Goal: Task Accomplishment & Management: Use online tool/utility

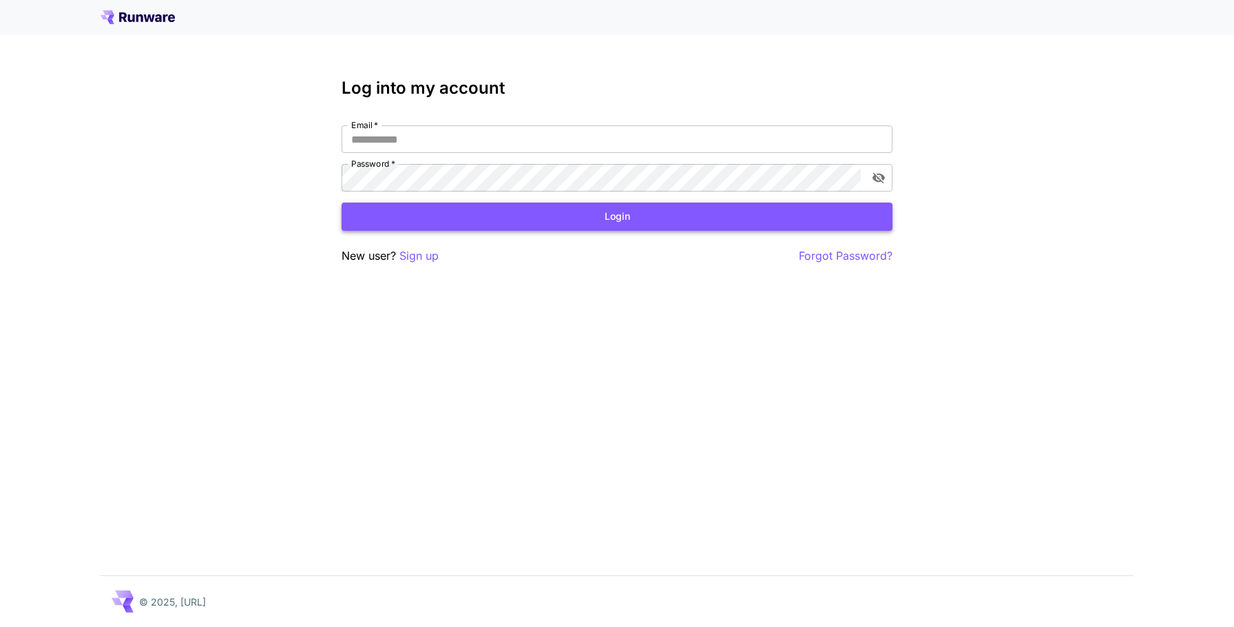
type input "**********"
click at [441, 227] on button "Login" at bounding box center [617, 216] width 551 height 28
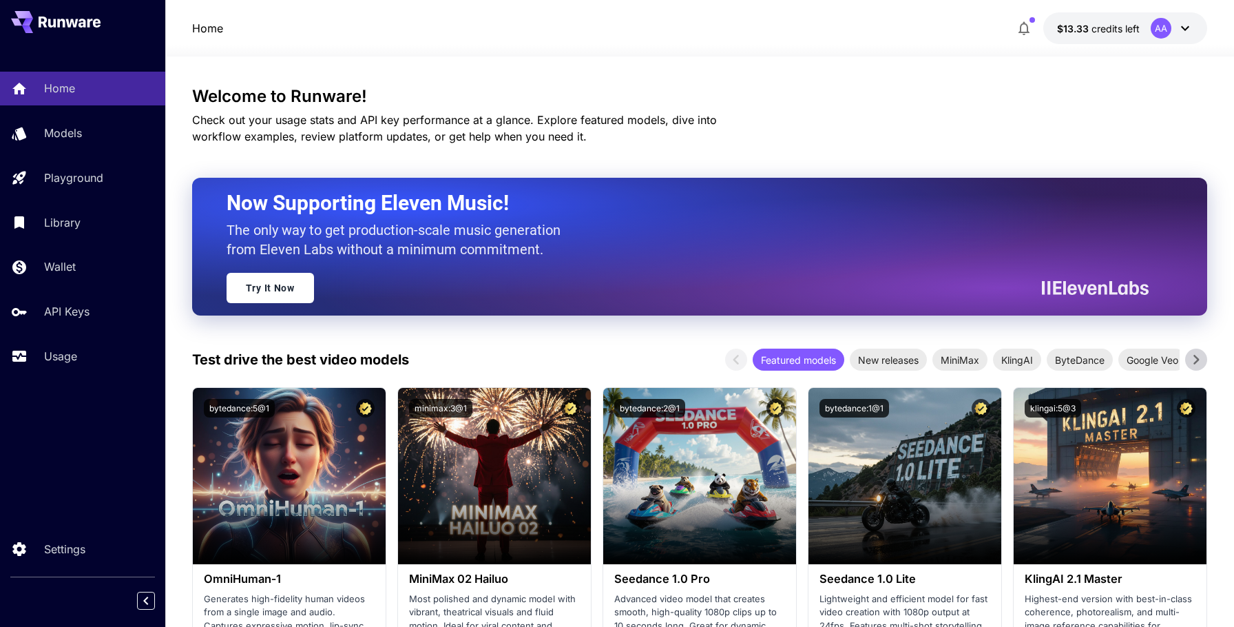
click at [1178, 27] on icon at bounding box center [1185, 28] width 17 height 17
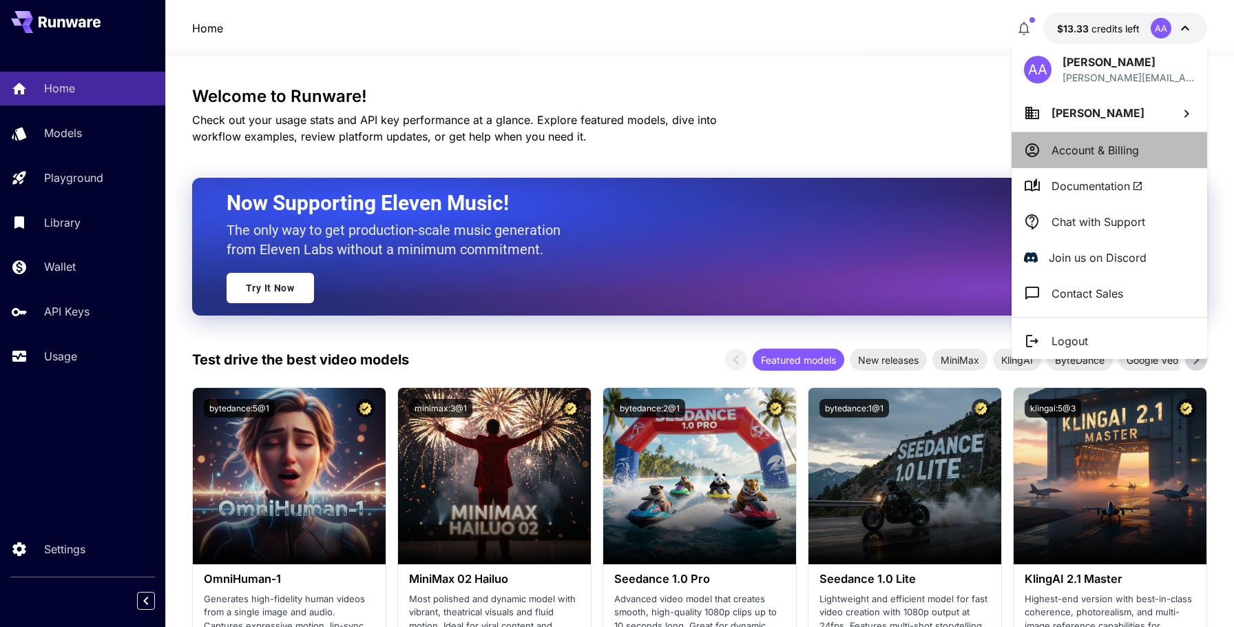
click at [1118, 156] on p "Account & Billing" at bounding box center [1095, 150] width 87 height 17
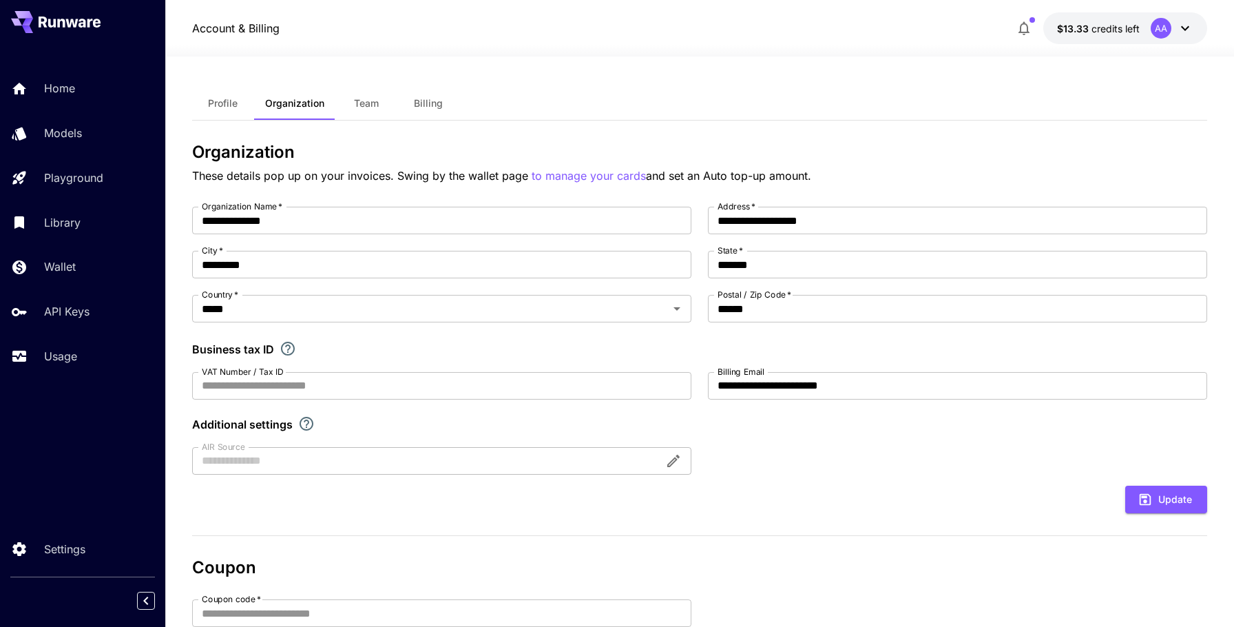
click at [1122, 12] on div "Account & Billing $13.33 credits left AA" at bounding box center [699, 28] width 1069 height 56
click at [1120, 26] on span "credits left" at bounding box center [1115, 29] width 48 height 12
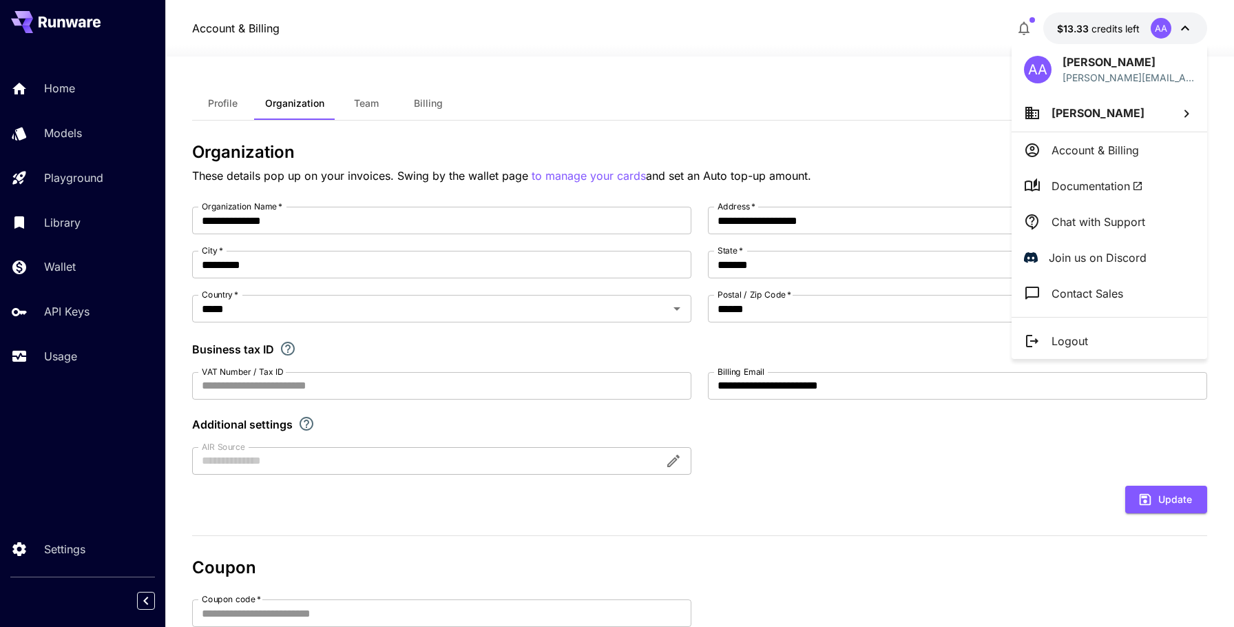
click at [1083, 212] on li "Chat with Support" at bounding box center [1110, 222] width 196 height 36
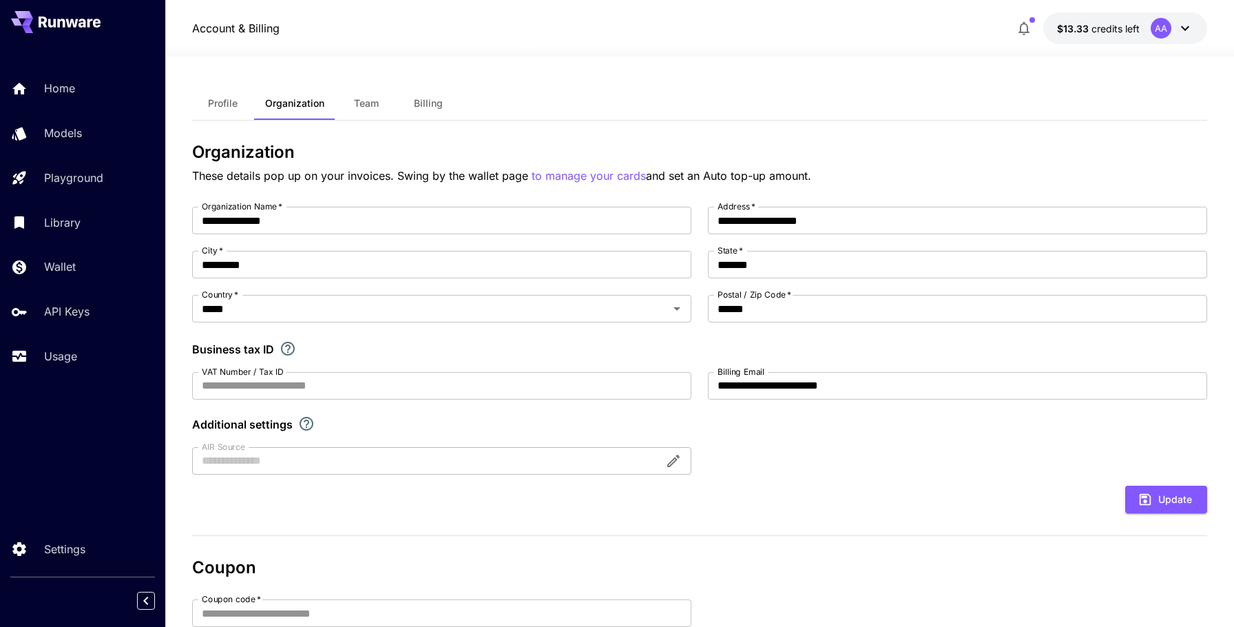
click at [841, 81] on div "**********" at bounding box center [699, 448] width 1015 height 785
click at [61, 545] on p "Settings" at bounding box center [67, 549] width 41 height 17
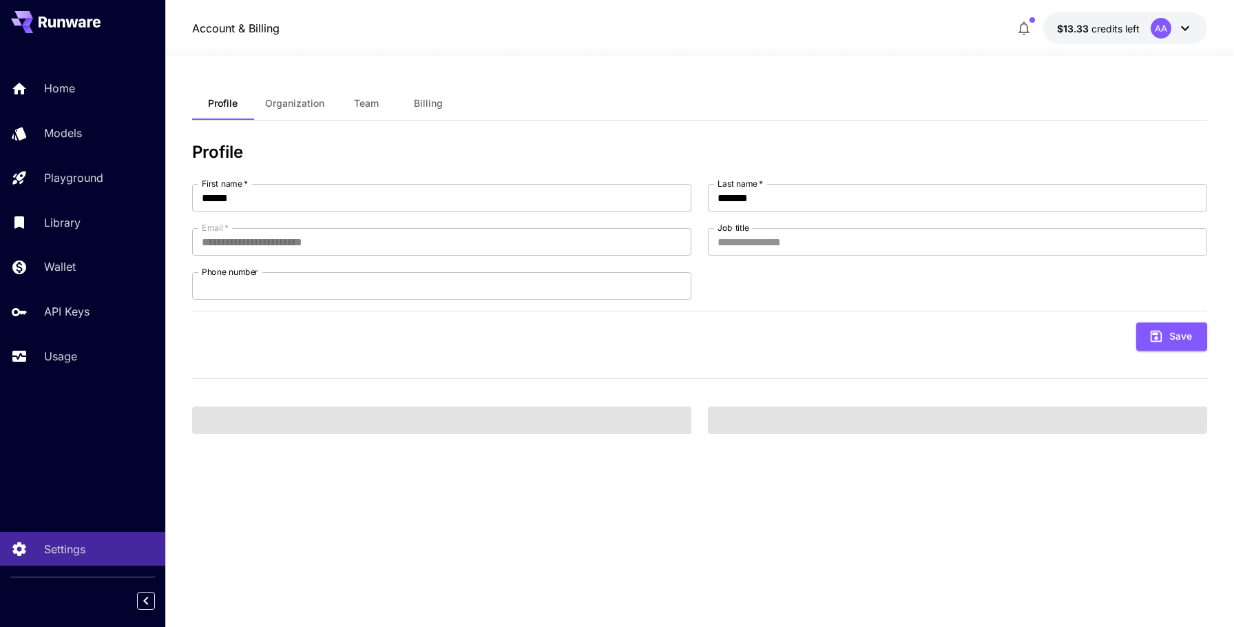
click at [437, 101] on span "Billing" at bounding box center [428, 103] width 29 height 12
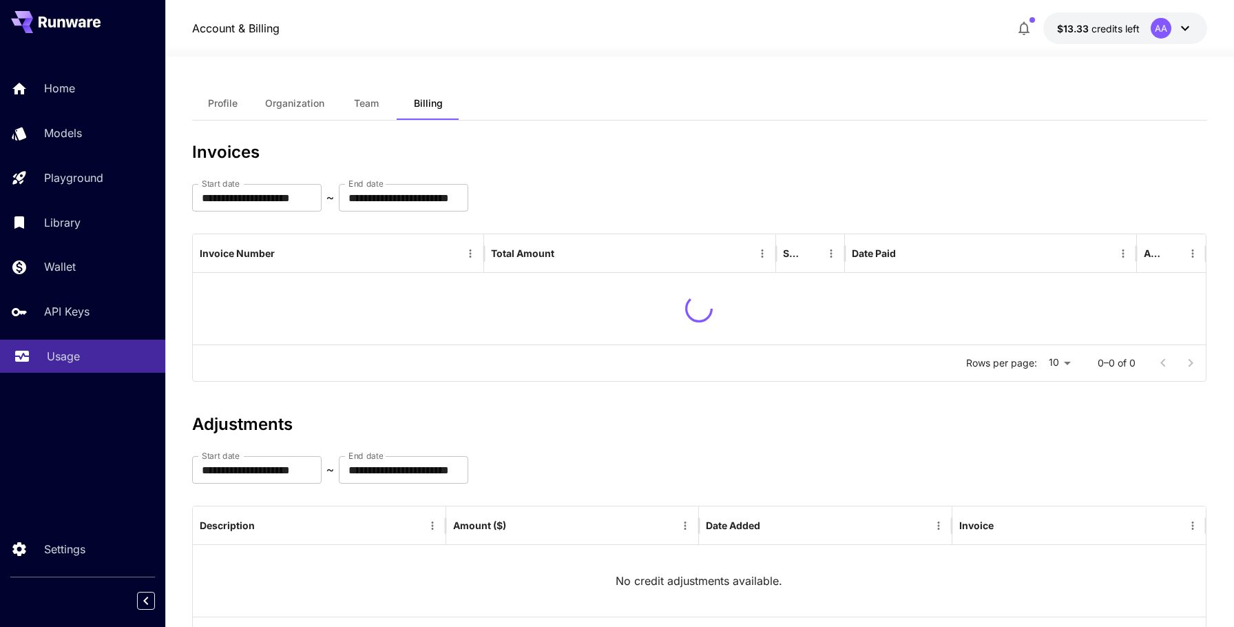
click at [83, 370] on link "Usage" at bounding box center [82, 356] width 165 height 34
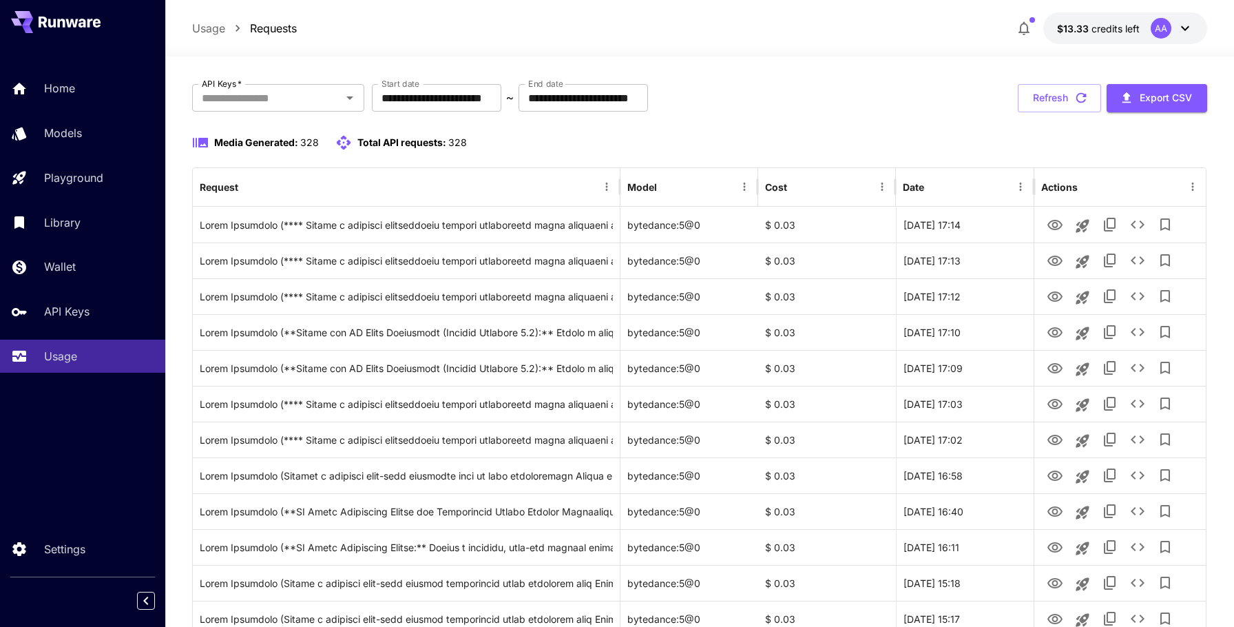
scroll to position [65, 0]
click at [851, 293] on div "$ 0.03" at bounding box center [827, 296] width 138 height 36
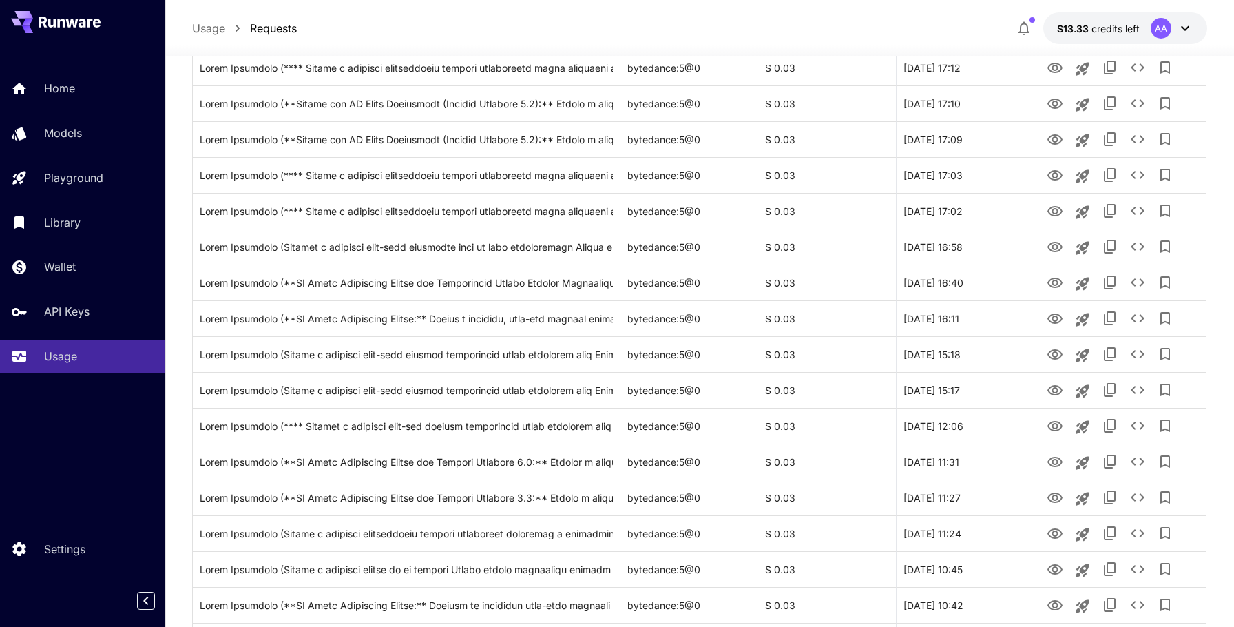
scroll to position [295, 0]
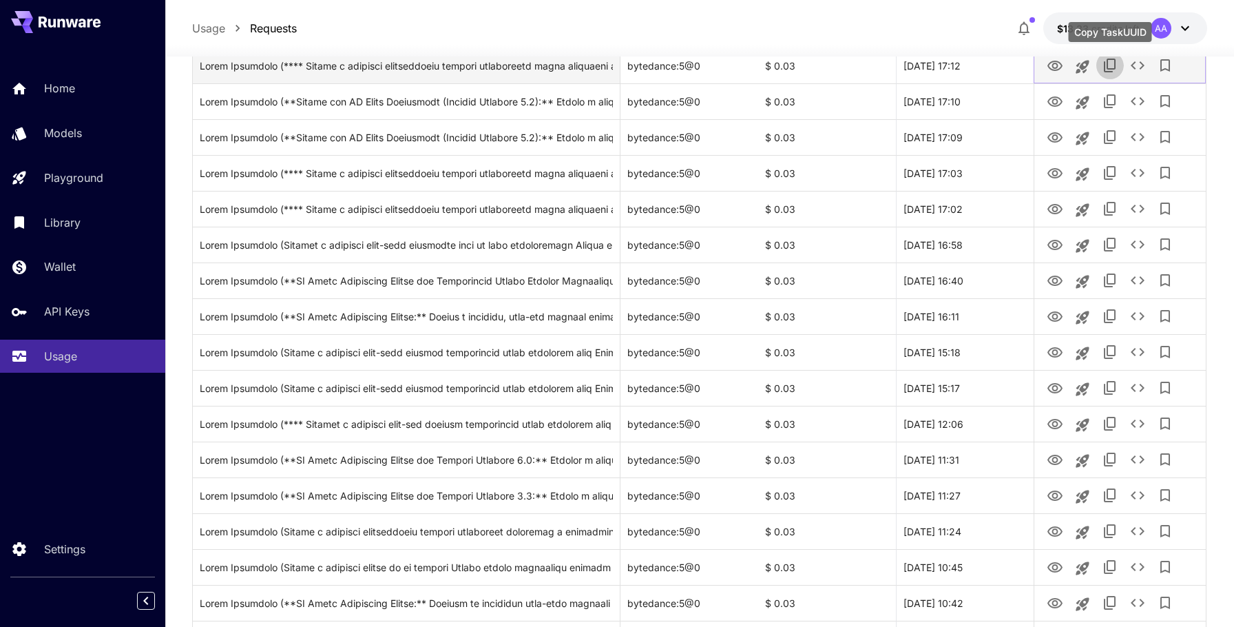
click at [1109, 65] on icon "Copy TaskUUID" at bounding box center [1110, 65] width 17 height 17
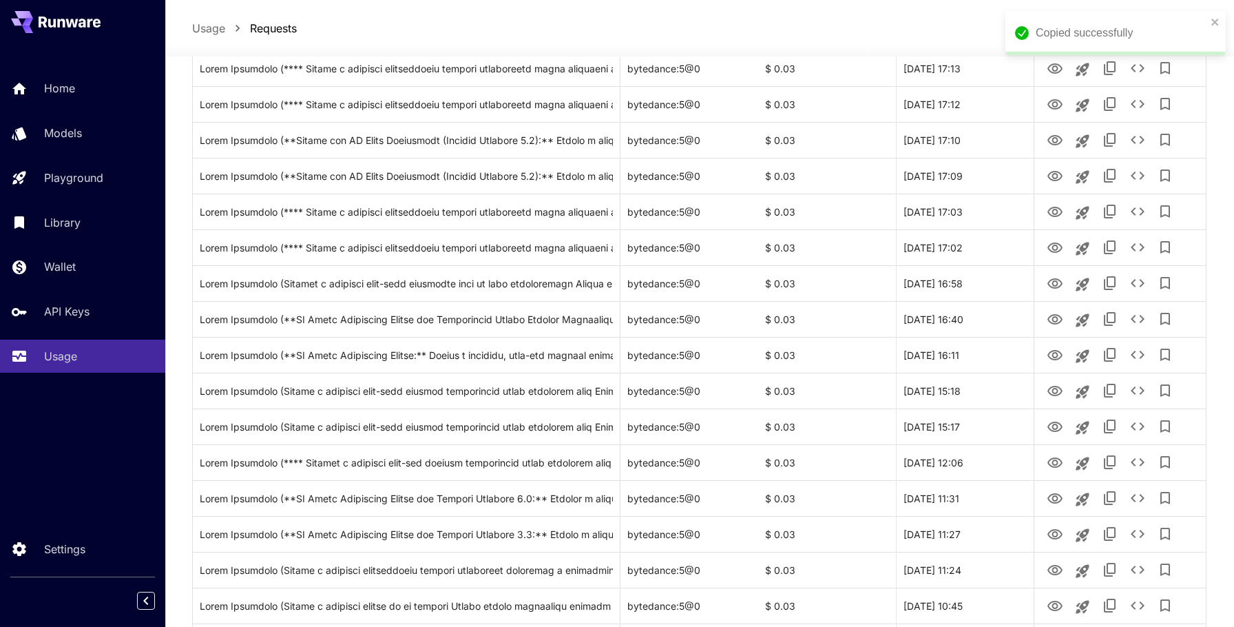
scroll to position [257, 0]
click at [1109, 64] on icon "Copy TaskUUID" at bounding box center [1110, 67] width 17 height 17
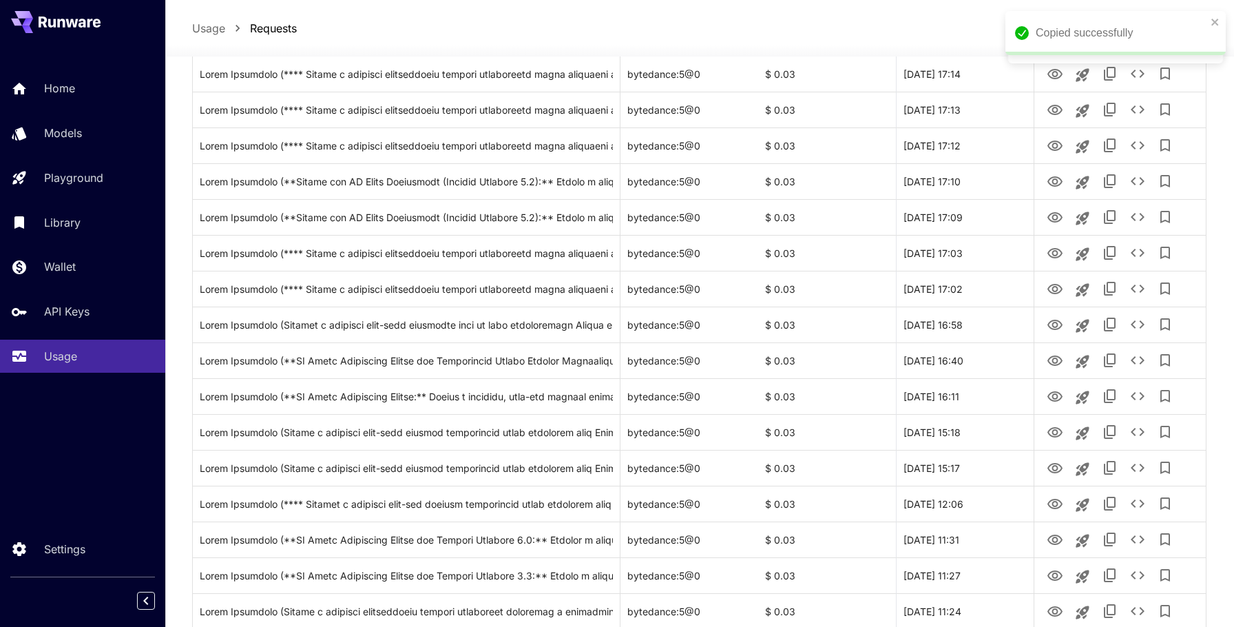
scroll to position [216, 0]
click at [1110, 71] on icon "Copy TaskUUID" at bounding box center [1110, 72] width 17 height 17
click at [70, 92] on p "Home" at bounding box center [62, 88] width 31 height 17
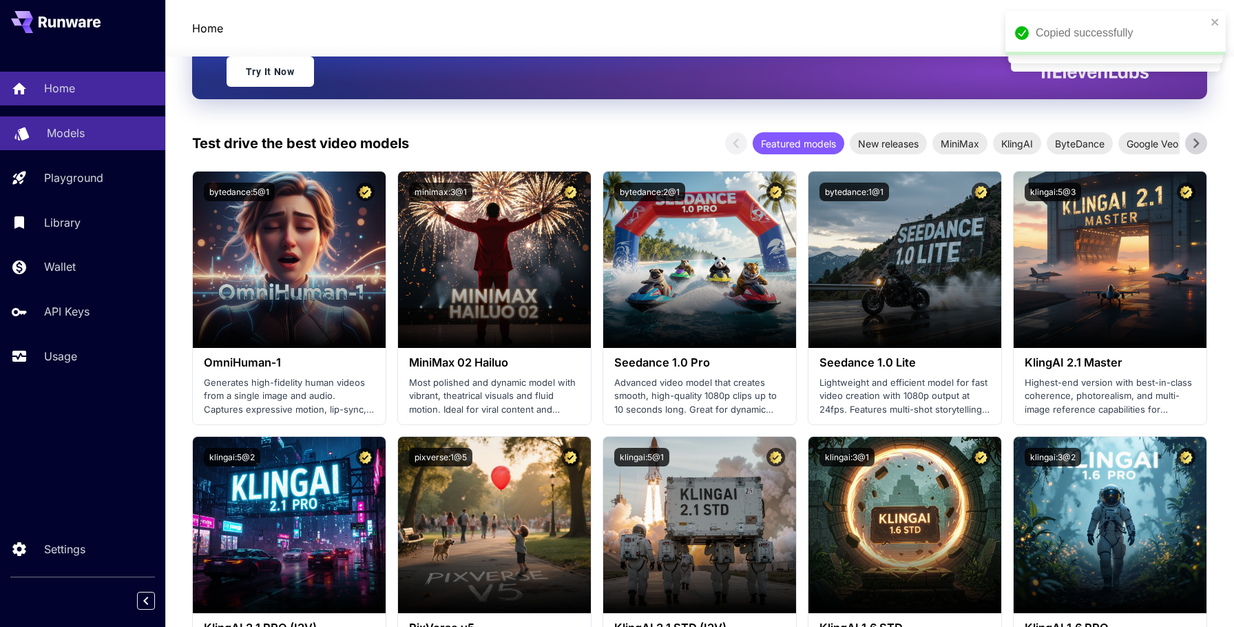
click at [93, 133] on div "Models" at bounding box center [100, 133] width 107 height 17
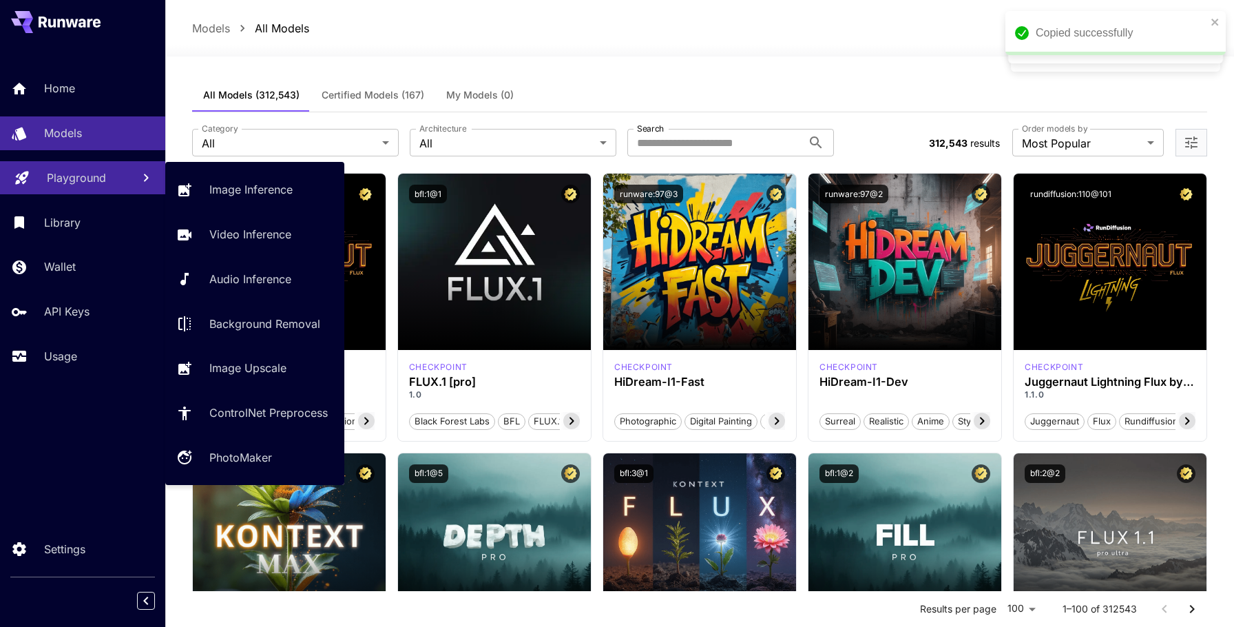
click at [83, 185] on p "Playground" at bounding box center [76, 177] width 59 height 17
